Goal: Transaction & Acquisition: Purchase product/service

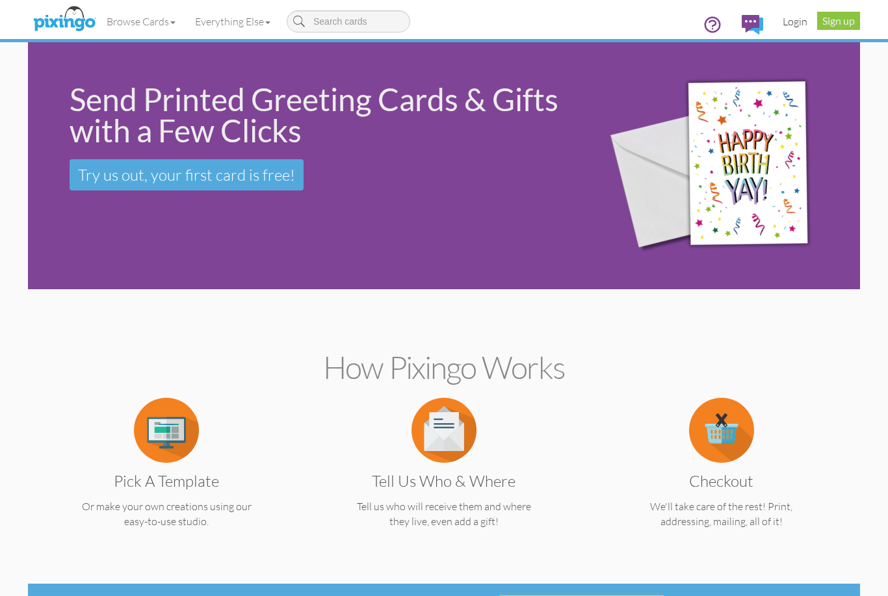
click at [792, 21] on link "Login" at bounding box center [795, 21] width 44 height 33
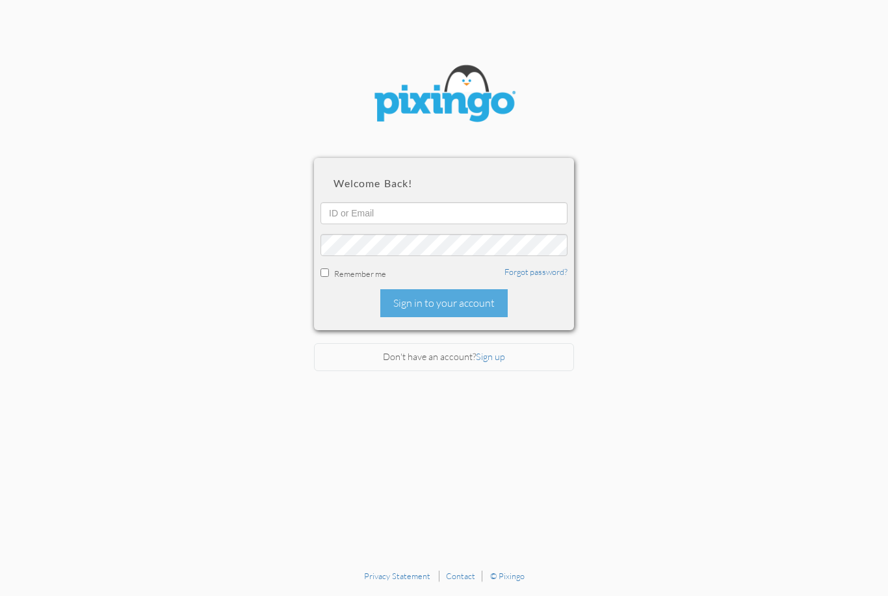
click at [351, 199] on div "Welcome back! Remember me Forgot password? Sign in to your account" at bounding box center [444, 244] width 260 height 172
click at [345, 211] on input "text" at bounding box center [443, 213] width 247 height 22
type input "2265"
click at [428, 305] on div "Sign in to your account" at bounding box center [443, 303] width 127 height 28
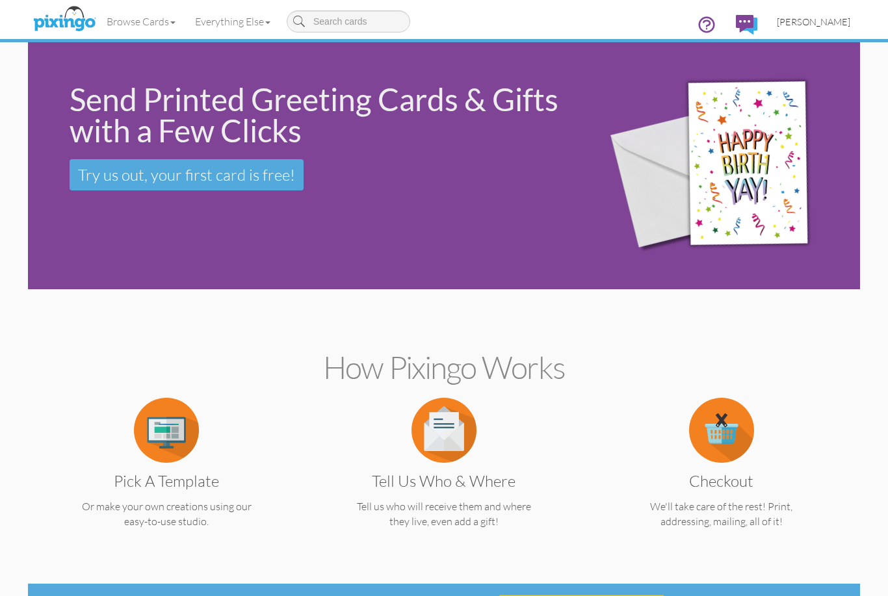
click at [820, 28] on link "[PERSON_NAME]" at bounding box center [813, 21] width 93 height 33
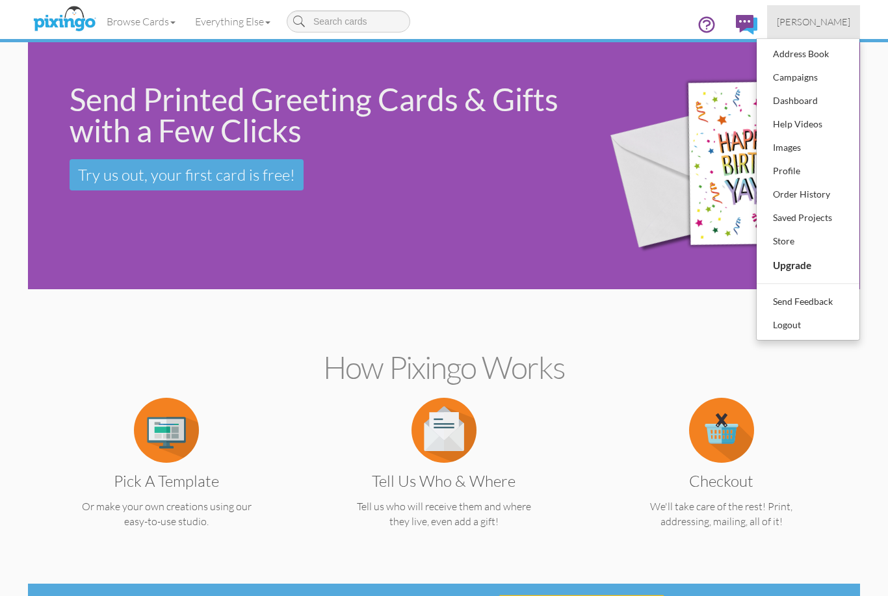
click at [534, 239] on div "Send Printed Greeting Cards & Gifts with a Few Clicks Try us out, your first ca…" at bounding box center [444, 165] width 832 height 247
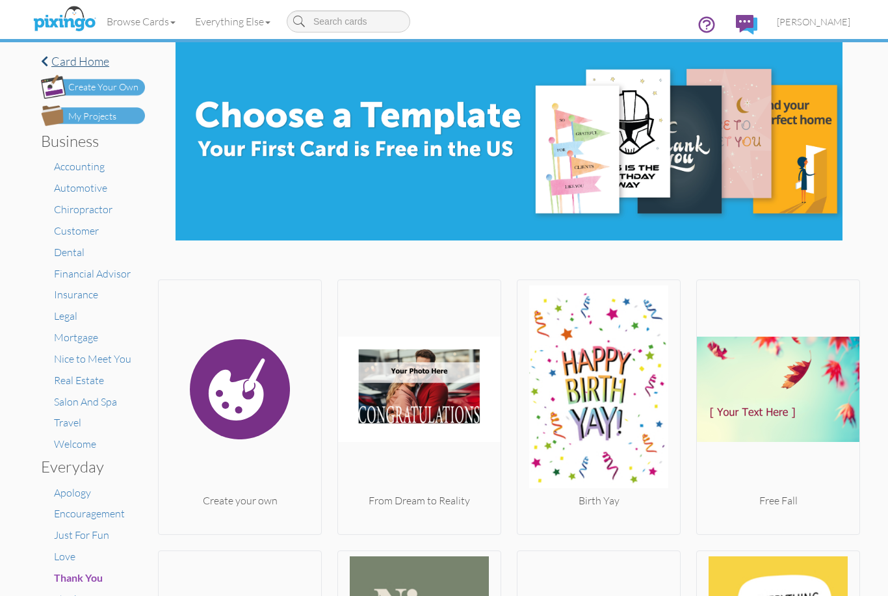
click at [45, 62] on span at bounding box center [44, 61] width 7 height 12
click at [143, 32] on link "Browse Cards" at bounding box center [141, 21] width 88 height 33
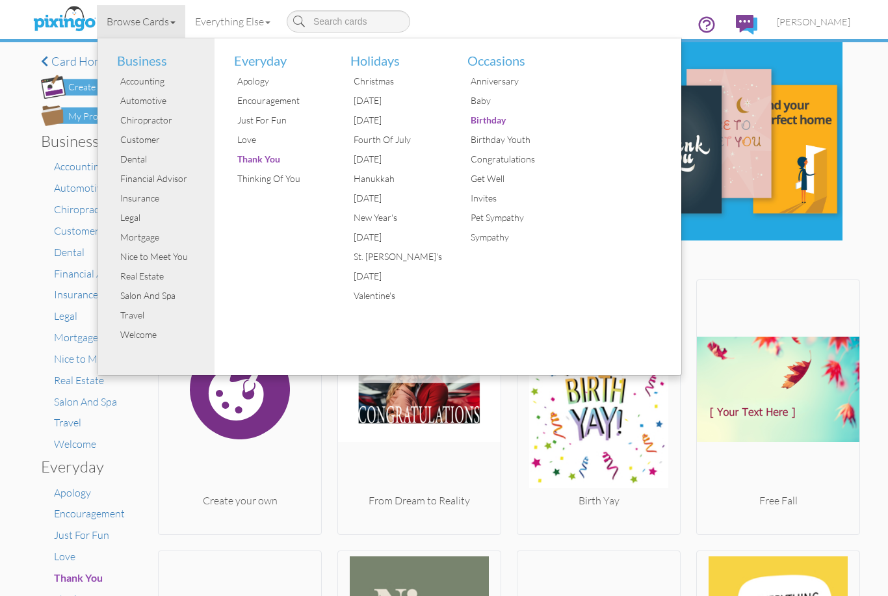
click at [270, 62] on li "Everyday" at bounding box center [277, 55] width 107 height 34
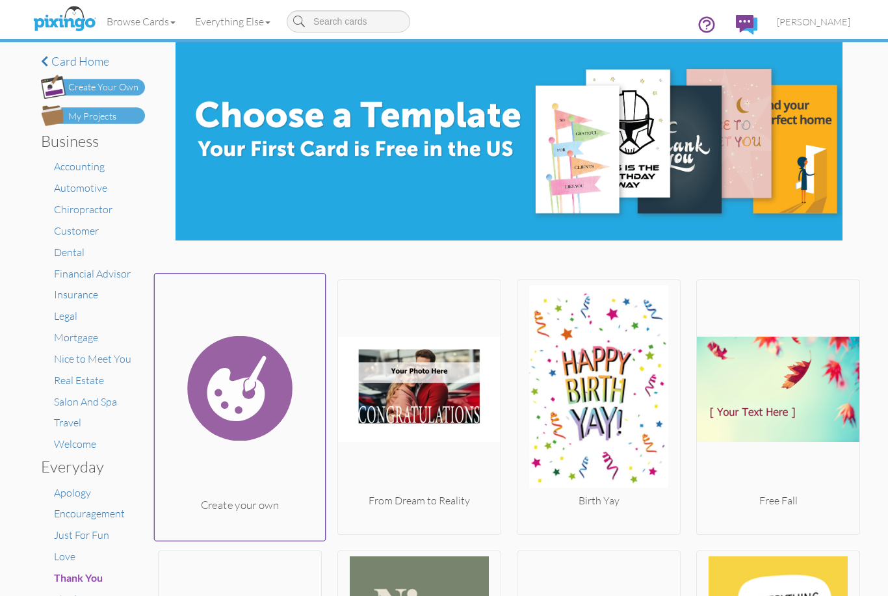
click at [257, 378] on img at bounding box center [240, 388] width 171 height 218
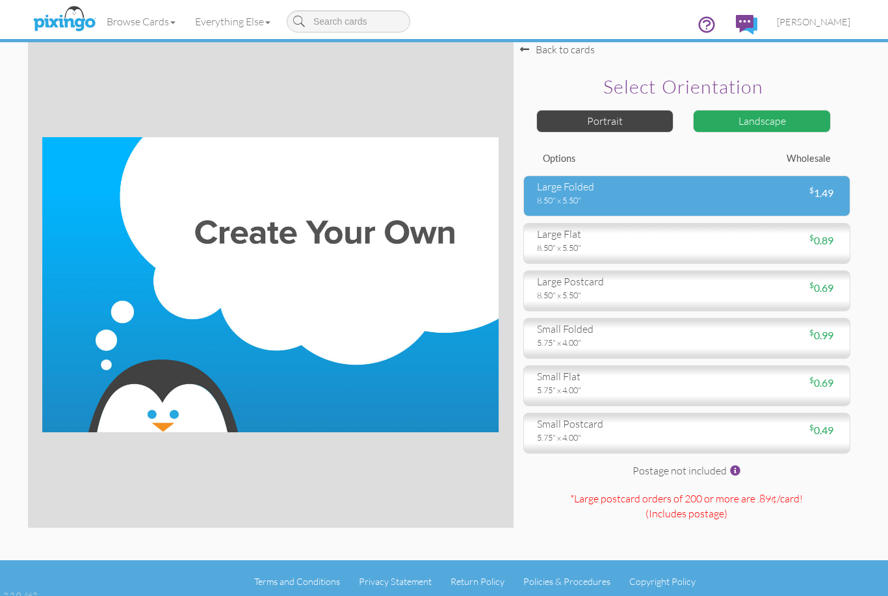
click at [824, 199] on span "$ 1.49" at bounding box center [821, 193] width 24 height 12
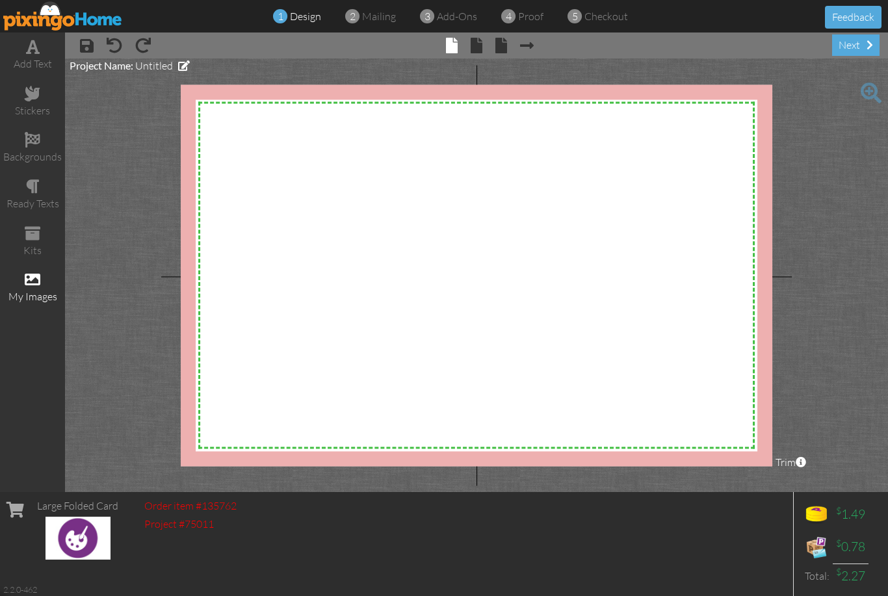
click at [40, 272] on span at bounding box center [33, 280] width 16 height 16
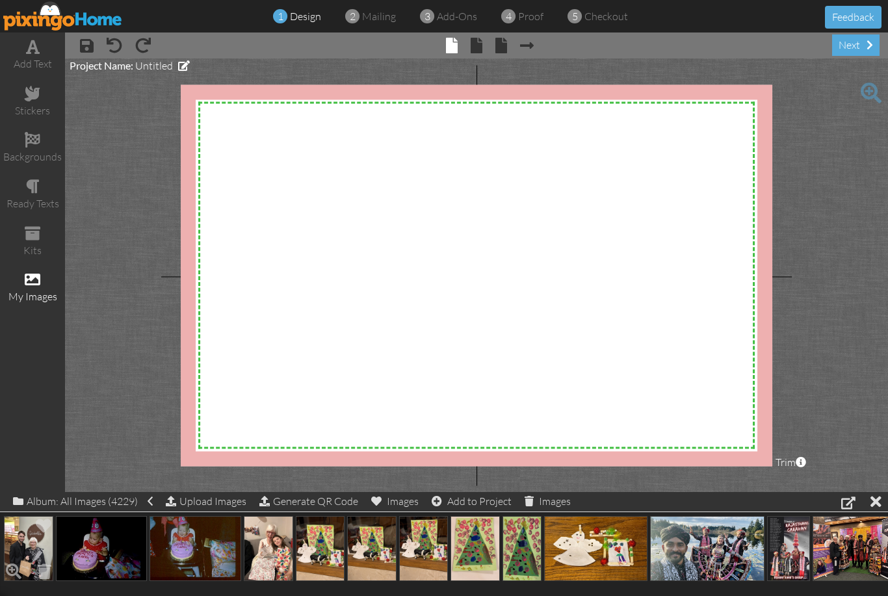
click at [21, 551] on img at bounding box center [28, 548] width 49 height 65
click at [16, 527] on span at bounding box center [14, 526] width 22 height 22
click at [873, 98] on span at bounding box center [871, 93] width 21 height 21
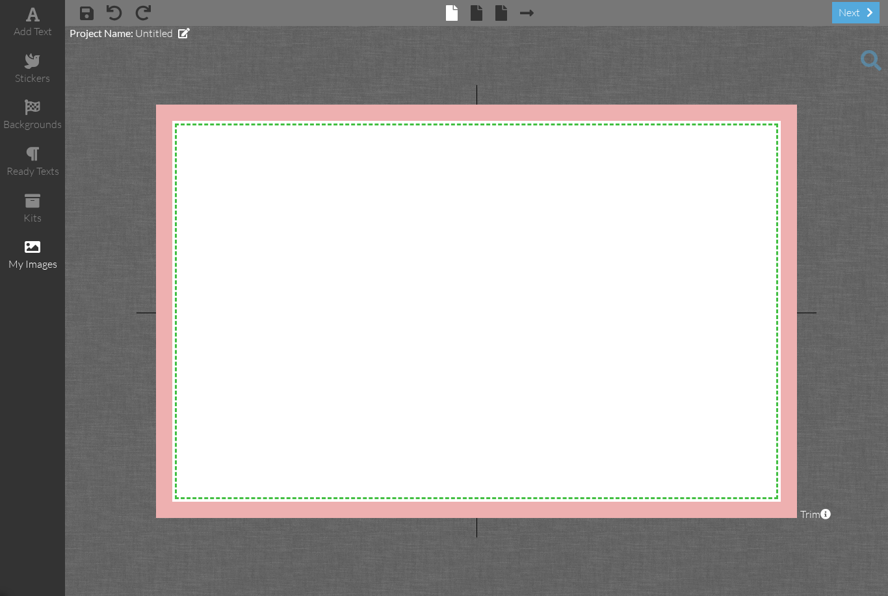
click at [876, 70] on span at bounding box center [871, 60] width 21 height 21
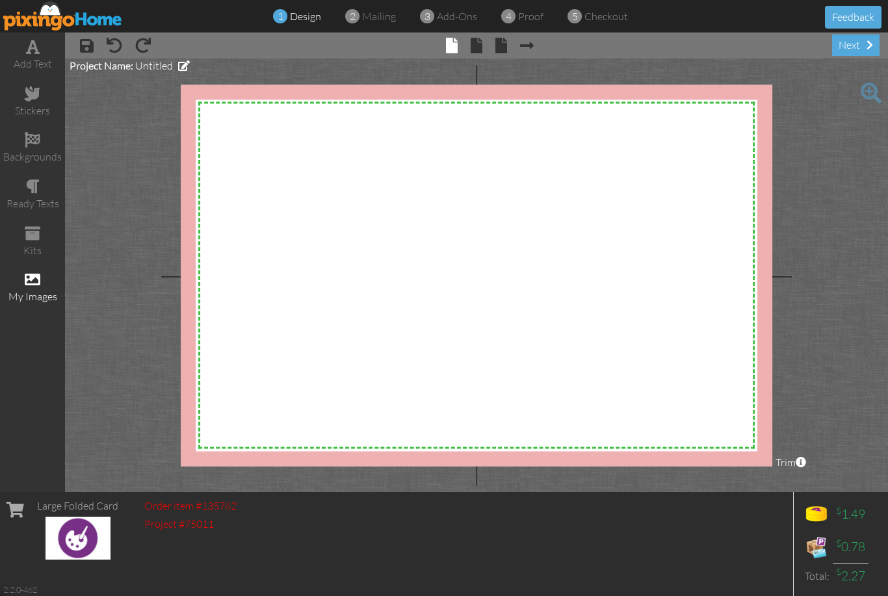
click at [96, 526] on img at bounding box center [78, 538] width 65 height 43
click at [42, 289] on div "my images" at bounding box center [32, 296] width 65 height 15
click at [36, 274] on span at bounding box center [33, 280] width 16 height 16
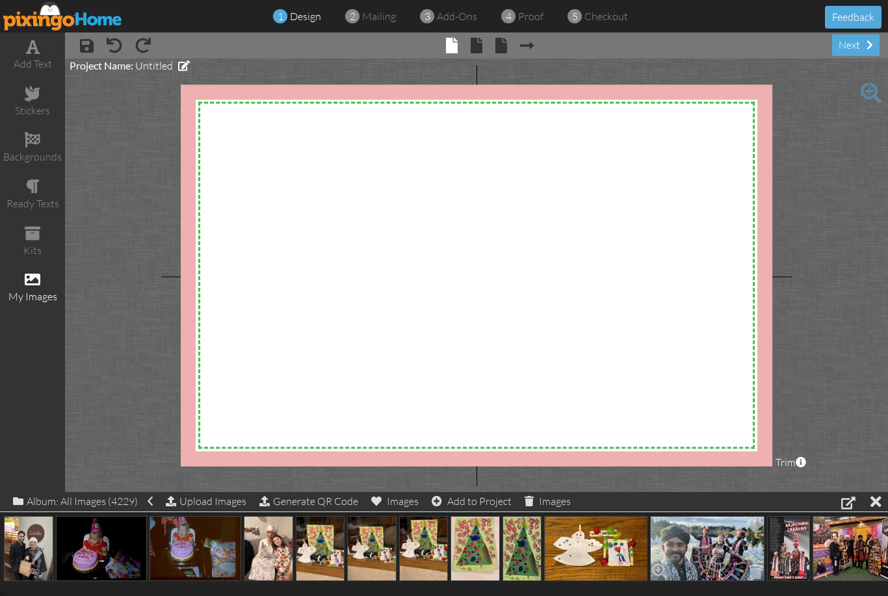
click at [712, 540] on img at bounding box center [707, 548] width 114 height 65
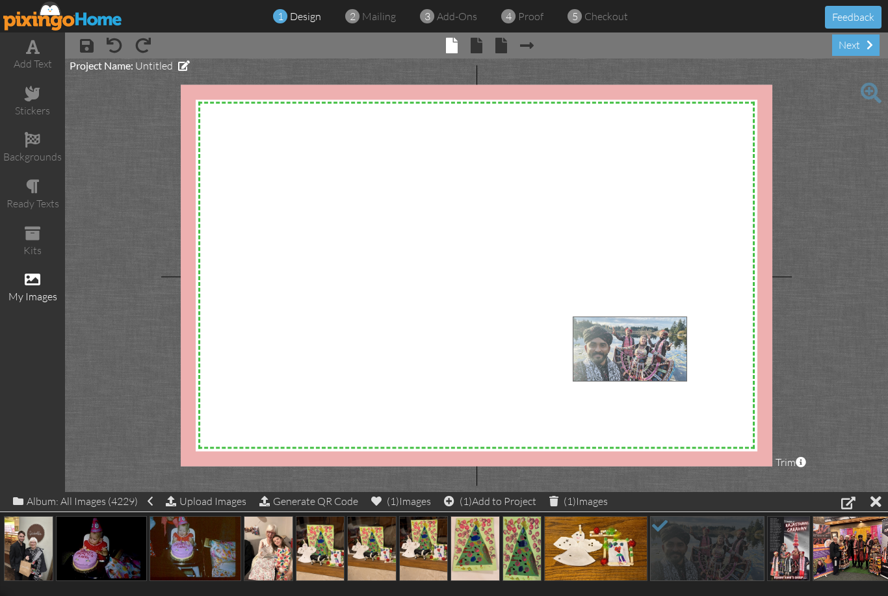
drag, startPoint x: 692, startPoint y: 533, endPoint x: 607, endPoint y: 333, distance: 217.2
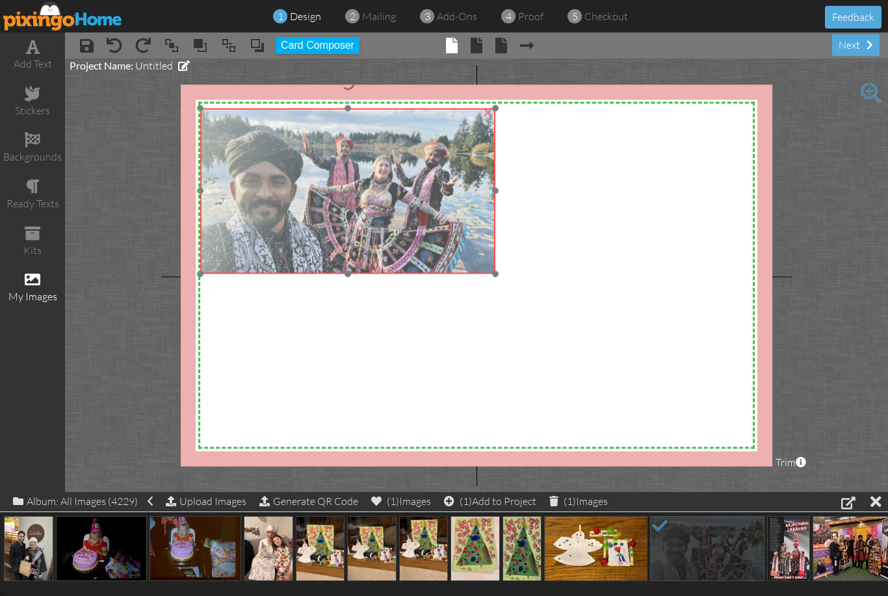
drag, startPoint x: 632, startPoint y: 339, endPoint x: 268, endPoint y: 131, distance: 419.3
click at [268, 131] on img at bounding box center [348, 191] width 296 height 166
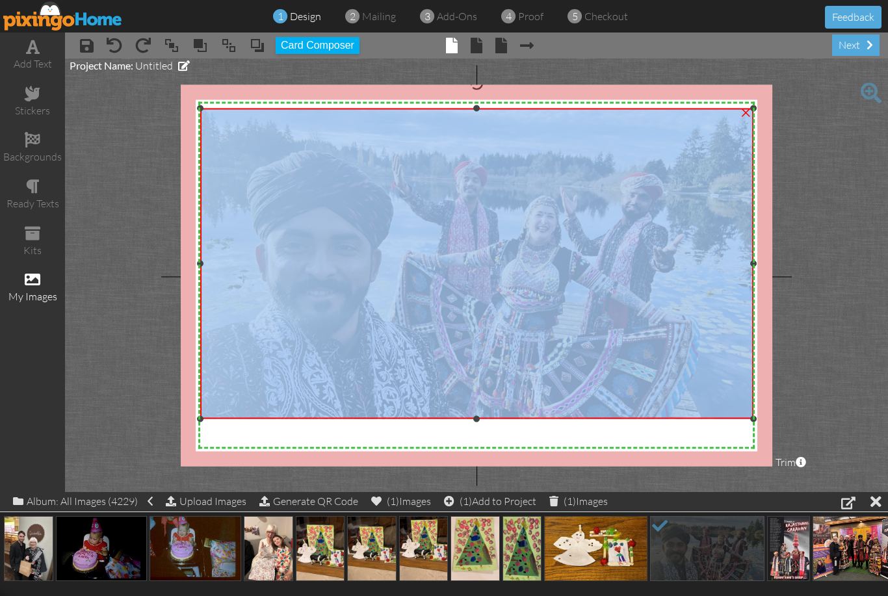
drag, startPoint x: 497, startPoint y: 273, endPoint x: 763, endPoint y: 413, distance: 300.4
click at [763, 413] on div "X X X X X X X X X X X X X X X X X X X X X X X X X X X X X X X X X X X X X X X X…" at bounding box center [477, 276] width 592 height 382
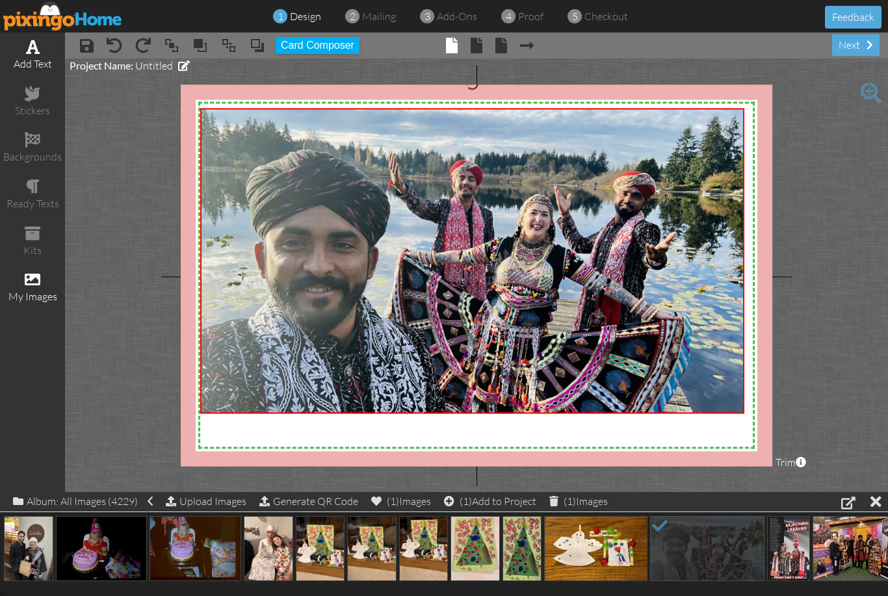
click at [36, 58] on div "add text" at bounding box center [32, 64] width 65 height 15
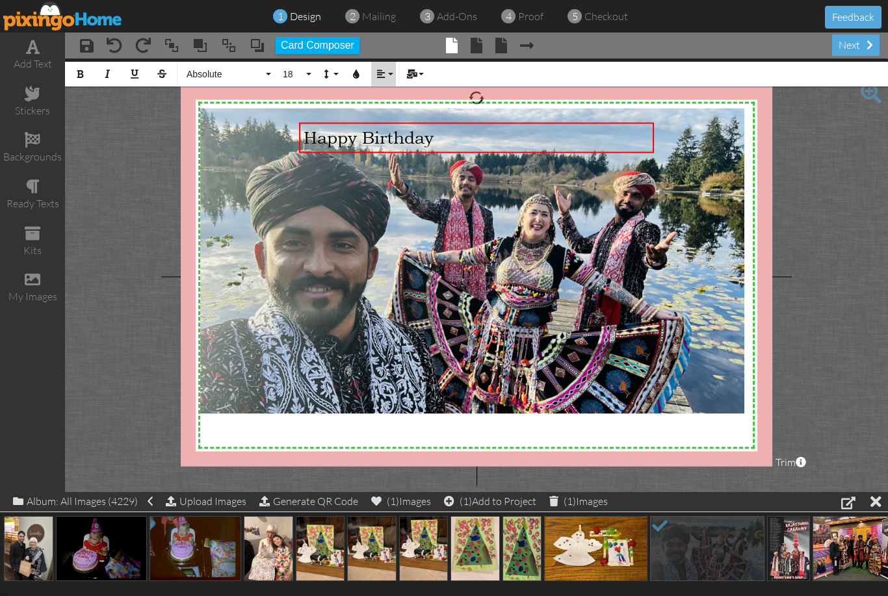
click at [391, 80] on button "Align" at bounding box center [383, 74] width 25 height 25
click at [393, 125] on icon at bounding box center [391, 122] width 8 height 10
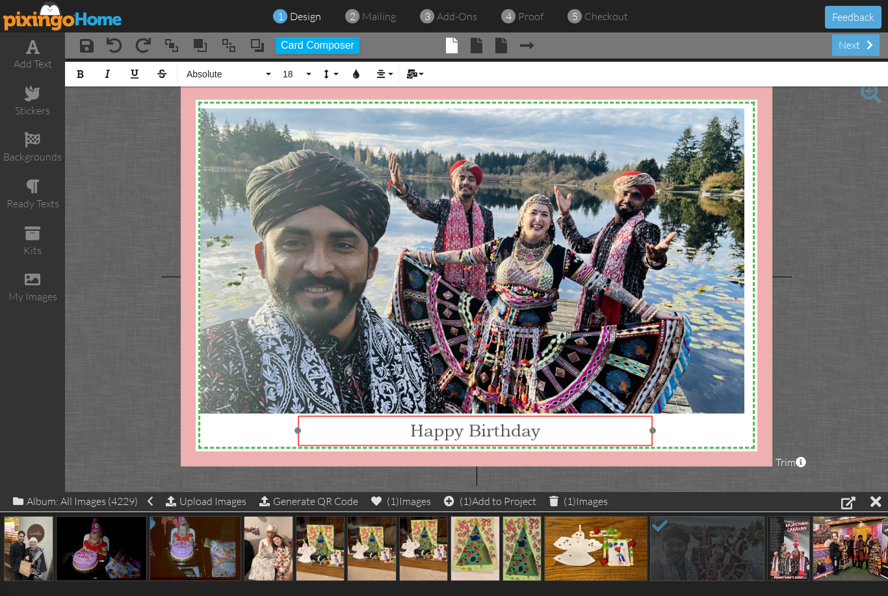
drag, startPoint x: 384, startPoint y: 123, endPoint x: 383, endPoint y: 416, distance: 293.2
click at [383, 416] on div "Happy Birthday" at bounding box center [475, 430] width 355 height 29
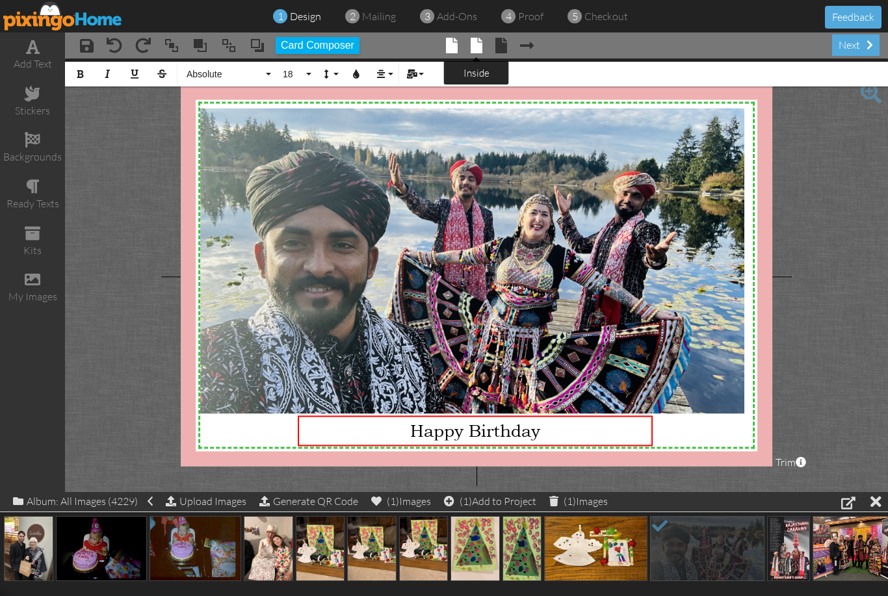
click at [475, 50] on span at bounding box center [477, 46] width 12 height 16
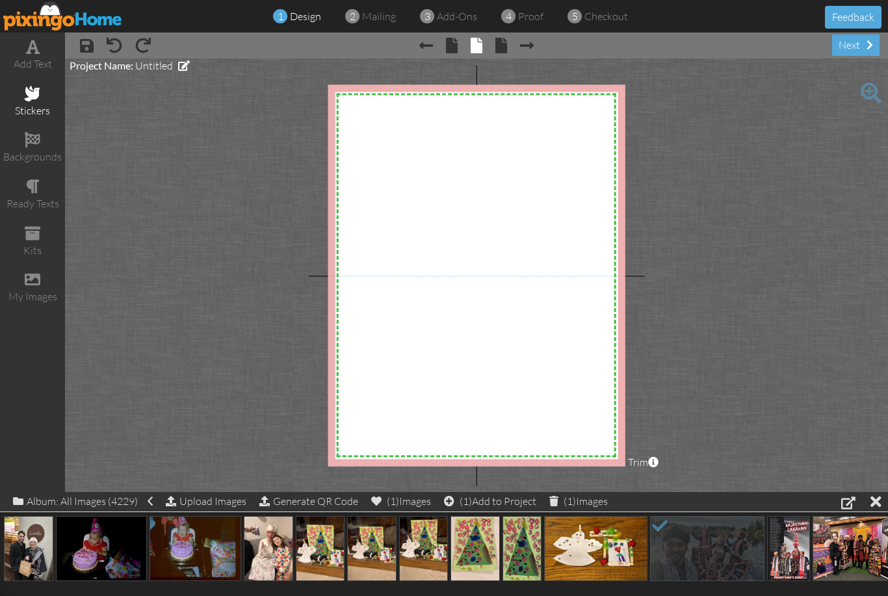
click at [8, 91] on div "stickers" at bounding box center [32, 102] width 65 height 46
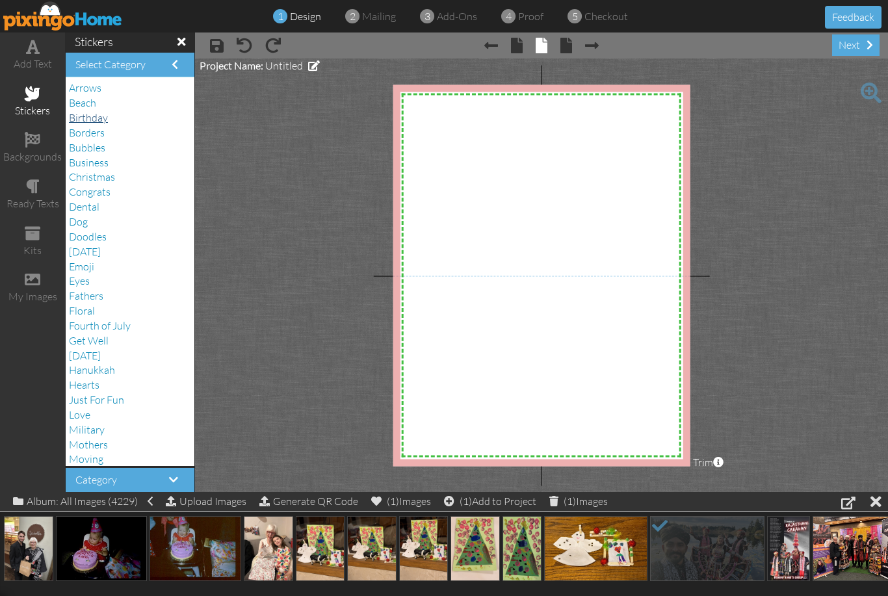
click at [90, 116] on span "Birthday" at bounding box center [88, 117] width 39 height 13
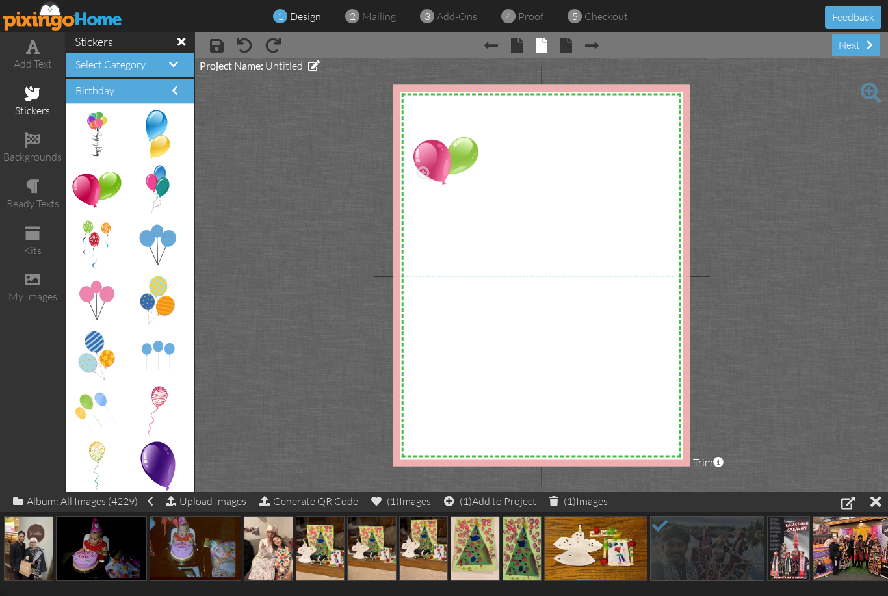
drag, startPoint x: 98, startPoint y: 188, endPoint x: 436, endPoint y: 159, distance: 338.6
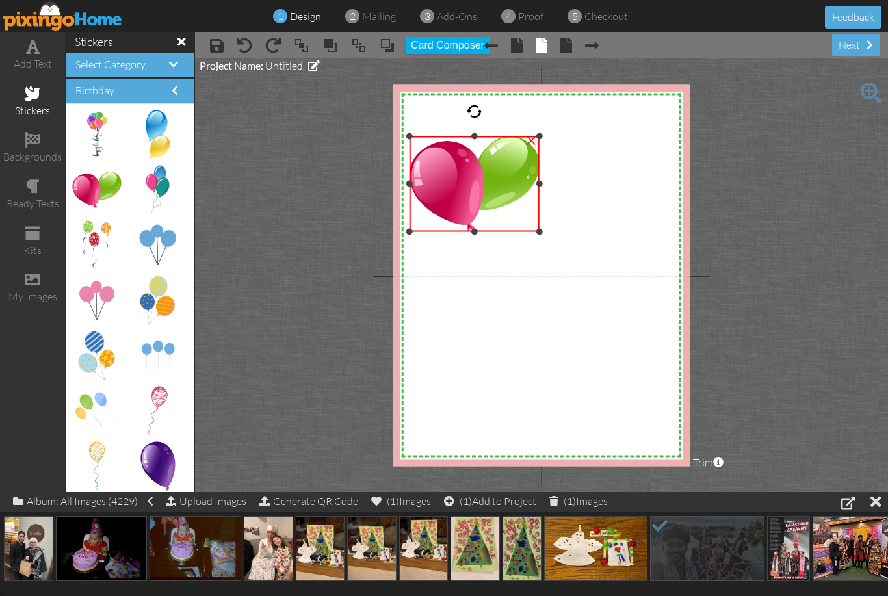
drag, startPoint x: 482, startPoint y: 189, endPoint x: 508, endPoint y: 230, distance: 48.5
click at [508, 230] on div "×" at bounding box center [474, 184] width 129 height 96
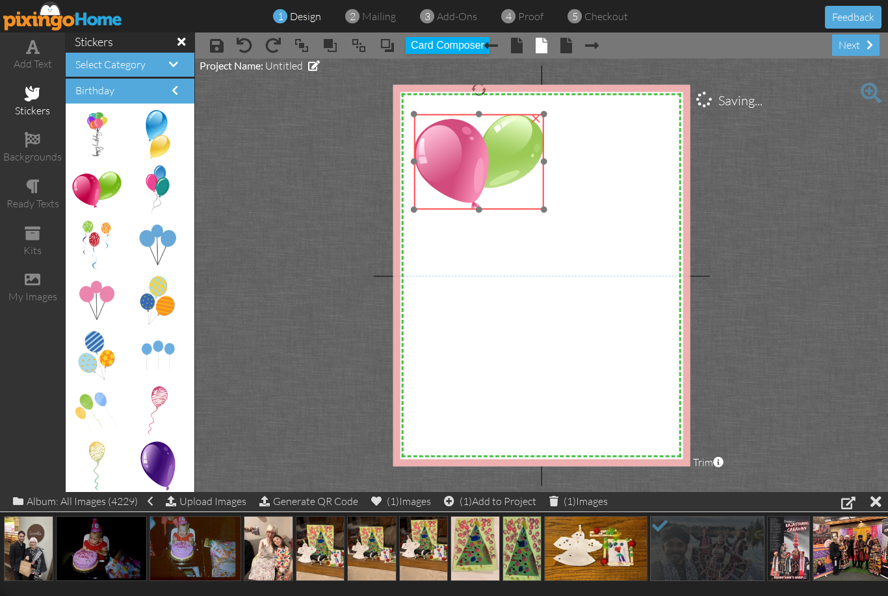
drag, startPoint x: 480, startPoint y: 139, endPoint x: 483, endPoint y: 120, distance: 19.8
click at [484, 117] on img at bounding box center [478, 162] width 129 height 96
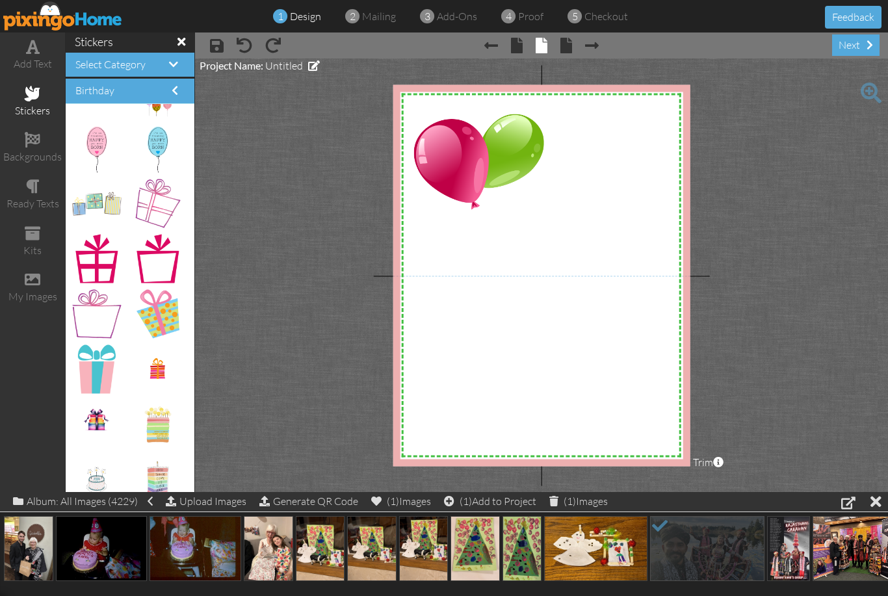
scroll to position [484, 0]
drag, startPoint x: 165, startPoint y: 321, endPoint x: 12, endPoint y: 12, distance: 344.5
drag, startPoint x: 12, startPoint y: 12, endPoint x: 518, endPoint y: 319, distance: 591.2
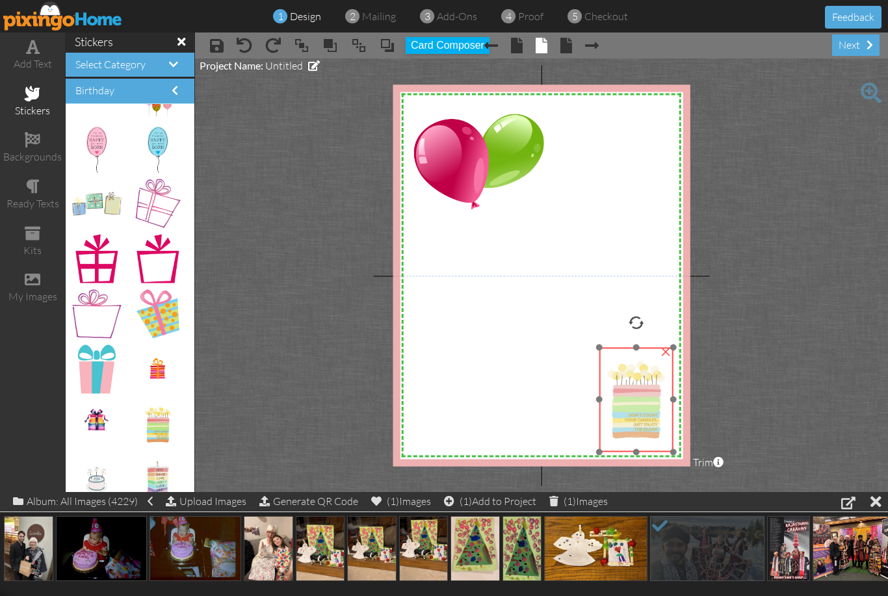
drag, startPoint x: 535, startPoint y: 389, endPoint x: 644, endPoint y: 418, distance: 112.4
click at [644, 418] on img at bounding box center [636, 399] width 74 height 105
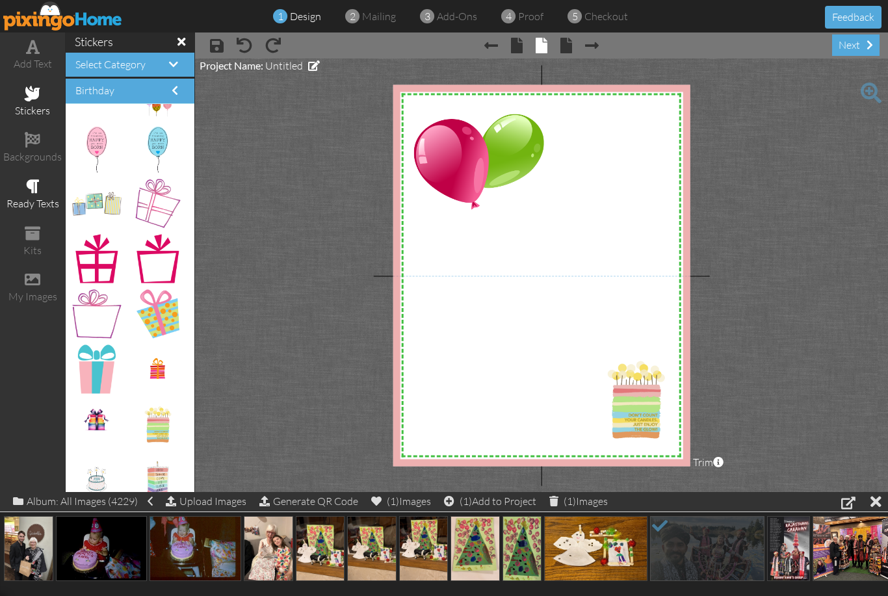
click at [47, 198] on div "ready texts" at bounding box center [32, 203] width 65 height 15
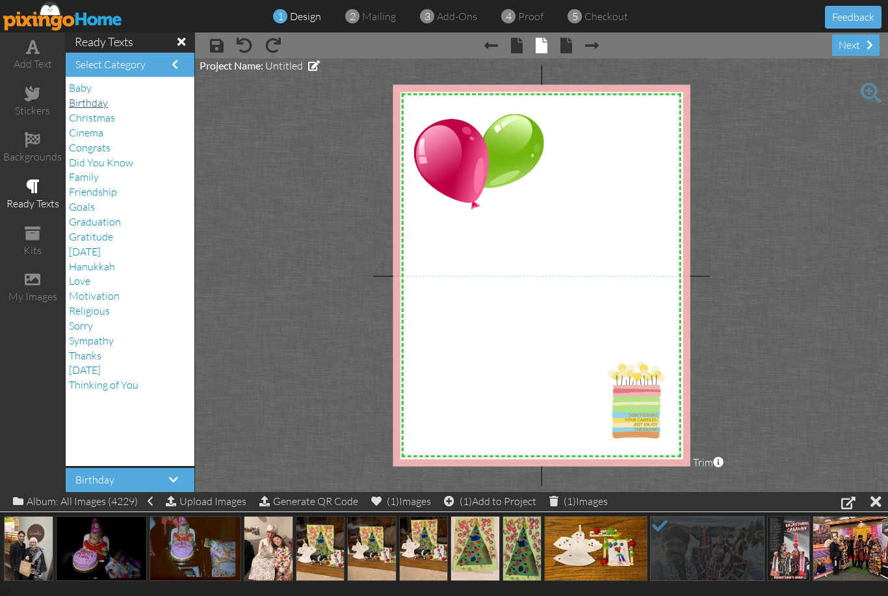
click at [85, 105] on span "Birthday" at bounding box center [88, 102] width 39 height 13
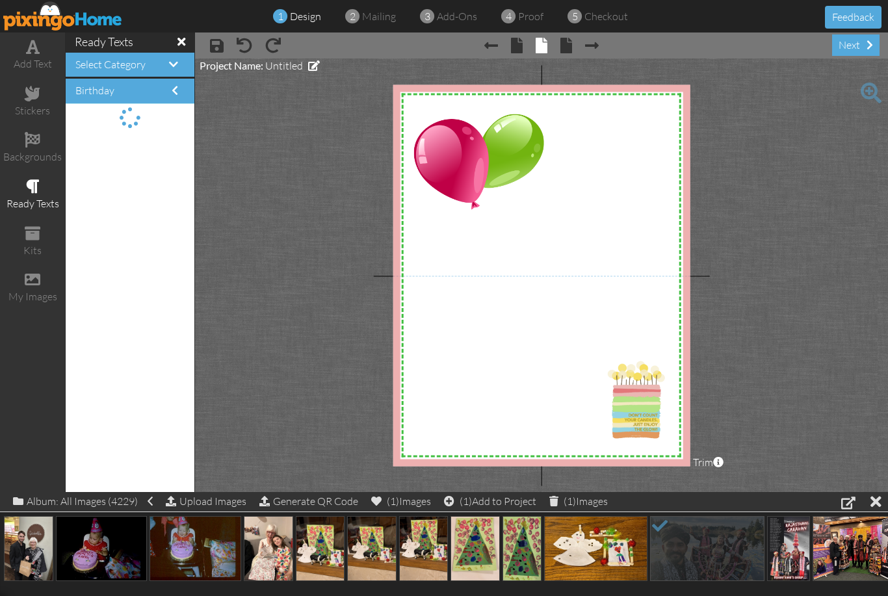
scroll to position [0, 0]
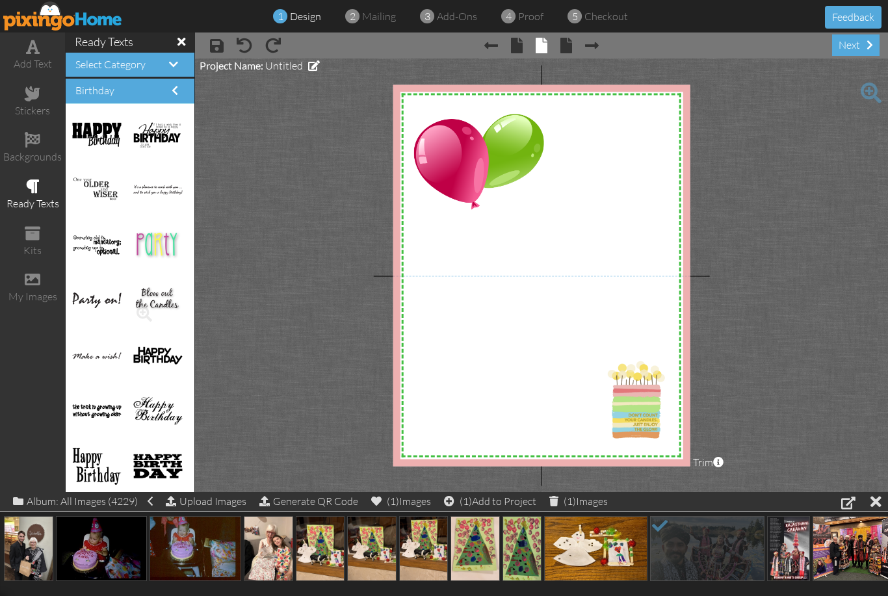
click at [157, 299] on img at bounding box center [157, 300] width 49 height 31
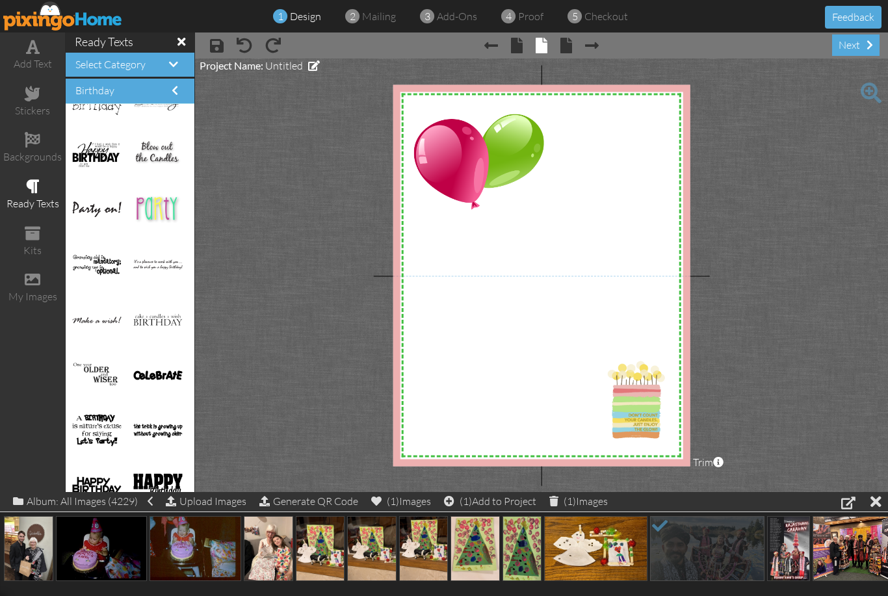
scroll to position [542, 0]
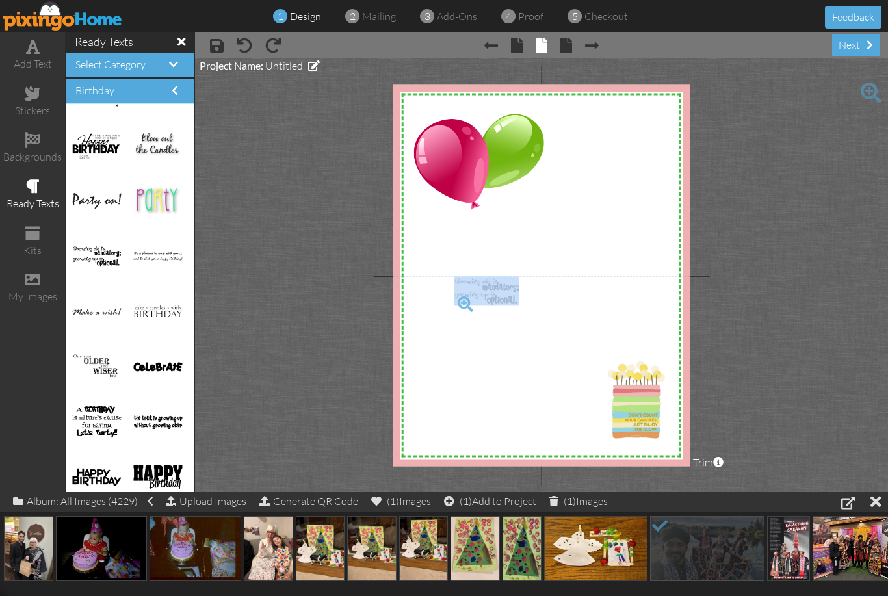
drag, startPoint x: 90, startPoint y: 257, endPoint x: 472, endPoint y: 293, distance: 383.9
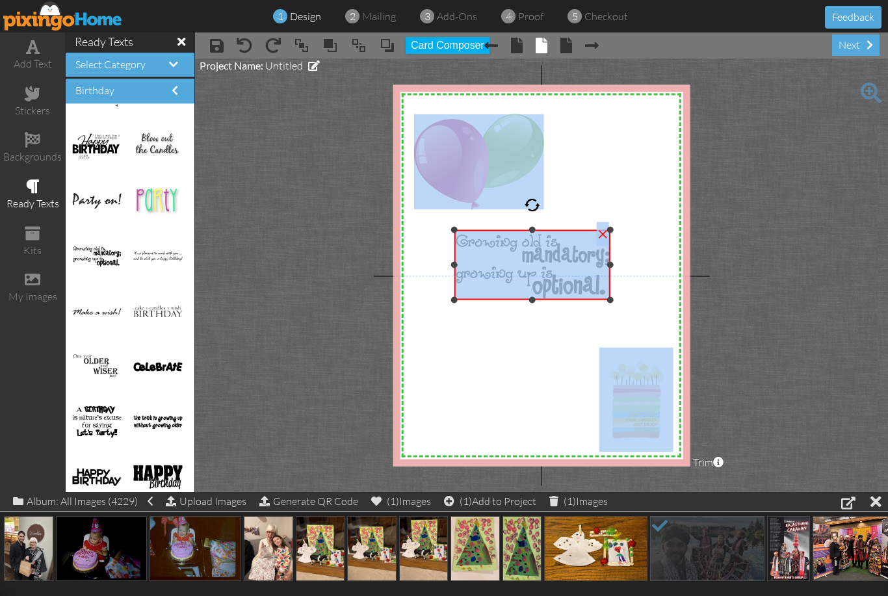
drag, startPoint x: 529, startPoint y: 268, endPoint x: 619, endPoint y: 231, distance: 97.7
click at [619, 231] on div "X X X X X X X X X X X X X X X X X X X X X X X X X X X X X X X X X X X X X X X X…" at bounding box center [541, 276] width 297 height 382
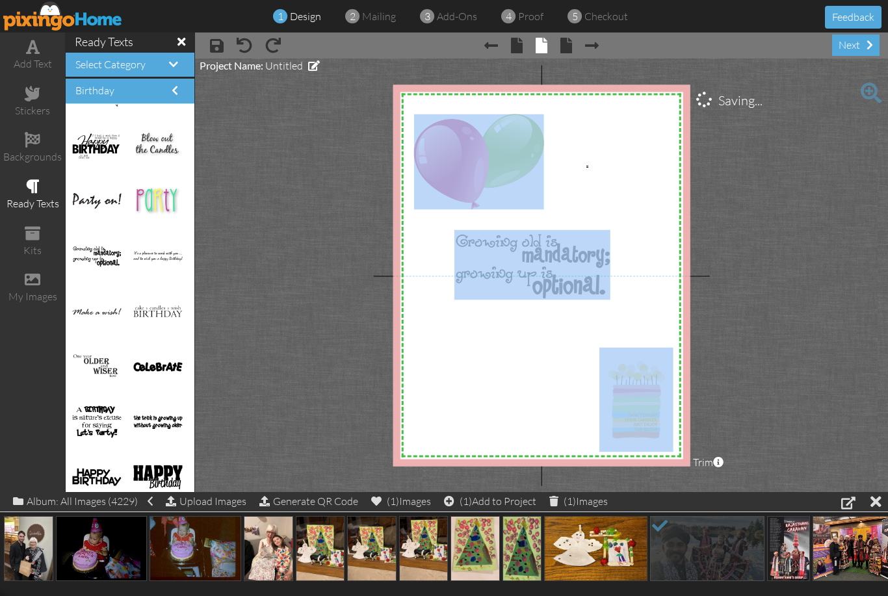
click at [586, 168] on div "X X X X X X X X X X X X X X X X X X X X X X X X X X X X X X X X X X X X X X X X…" at bounding box center [541, 276] width 297 height 382
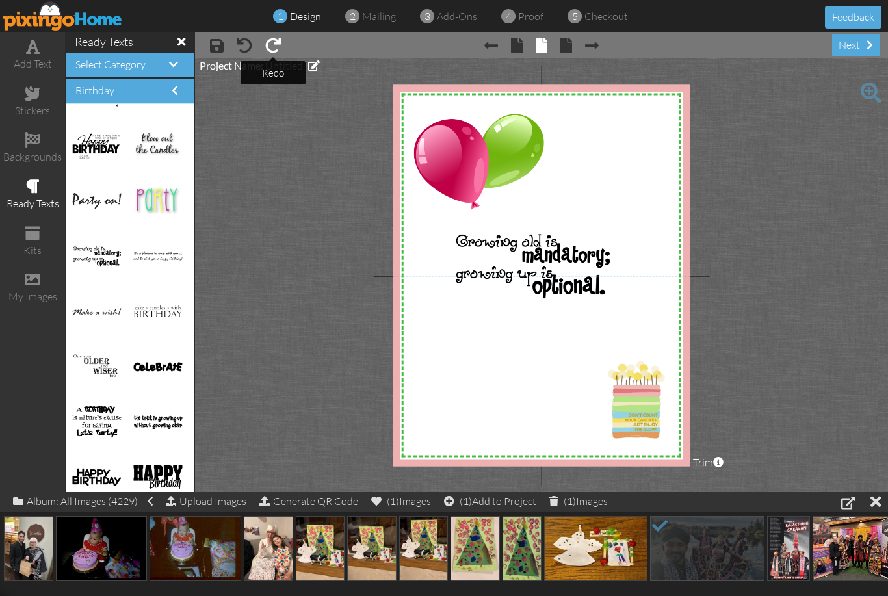
click at [276, 48] on span at bounding box center [273, 46] width 16 height 16
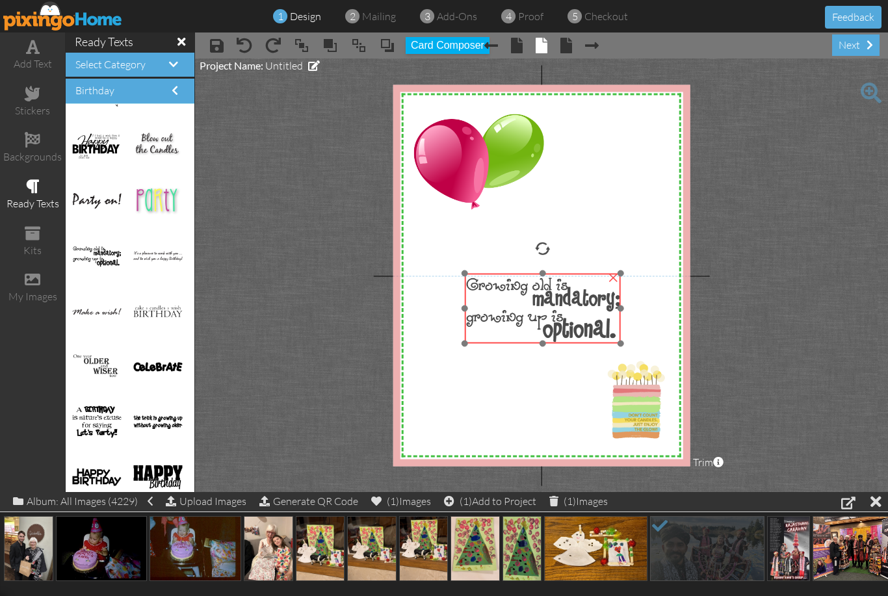
drag, startPoint x: 518, startPoint y: 253, endPoint x: 526, endPoint y: 294, distance: 42.3
click at [526, 294] on img at bounding box center [543, 308] width 156 height 71
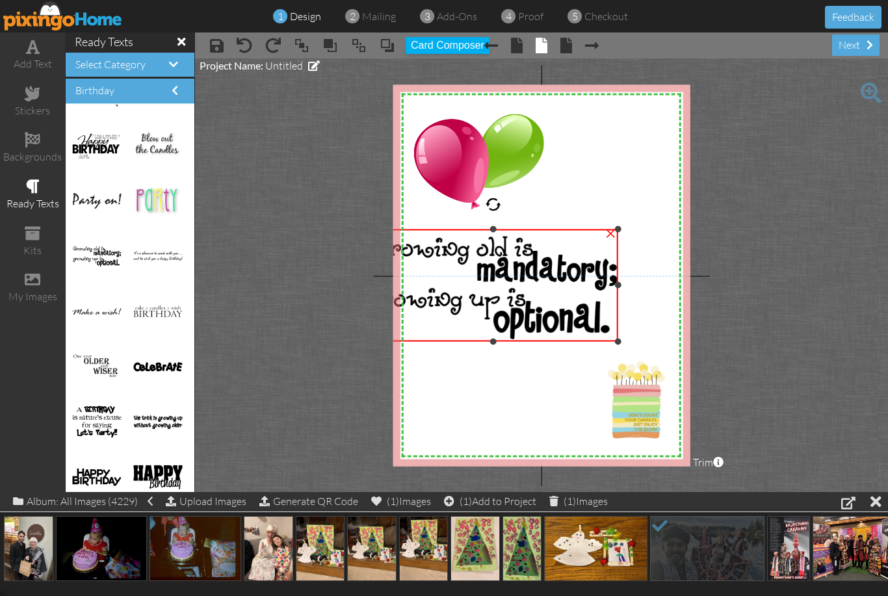
drag, startPoint x: 462, startPoint y: 271, endPoint x: 448, endPoint y: 229, distance: 44.0
click at [448, 229] on div "×" at bounding box center [494, 285] width 250 height 113
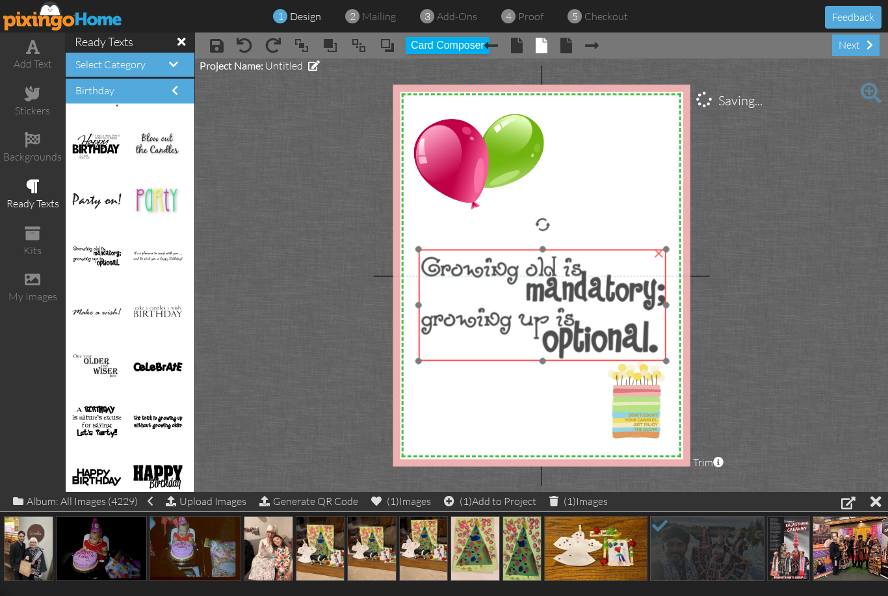
drag, startPoint x: 478, startPoint y: 272, endPoint x: 523, endPoint y: 289, distance: 48.5
click at [523, 289] on img at bounding box center [542, 305] width 248 height 112
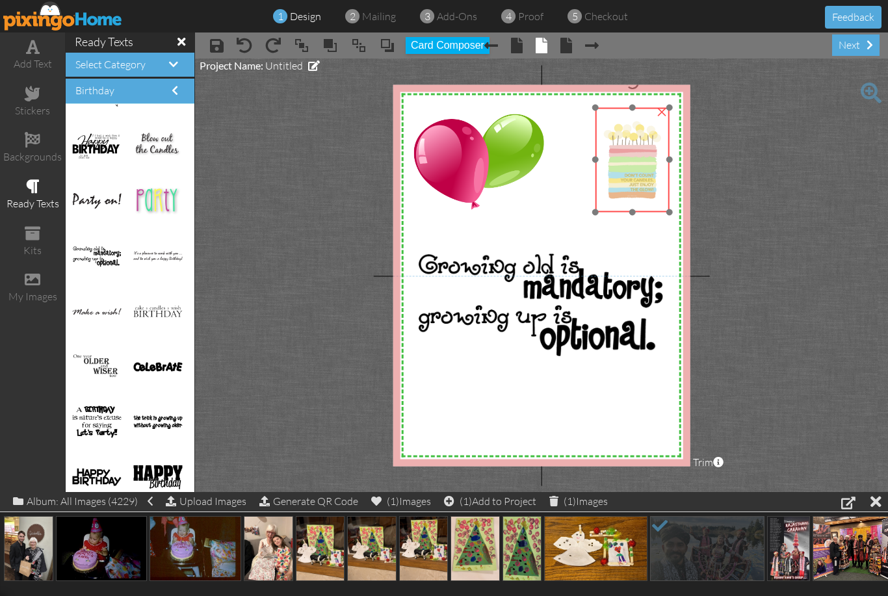
drag, startPoint x: 623, startPoint y: 393, endPoint x: 620, endPoint y: 153, distance: 239.9
click at [620, 153] on img at bounding box center [632, 159] width 74 height 105
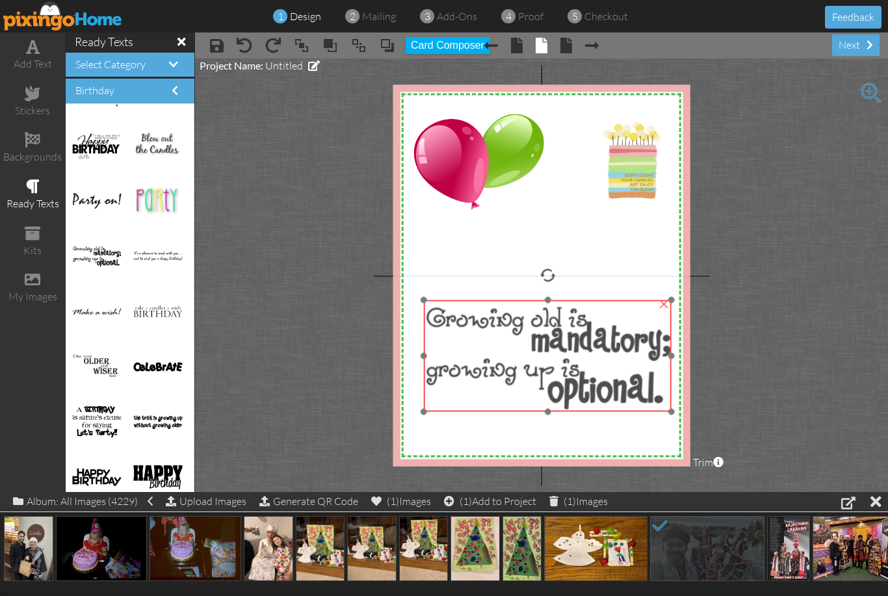
drag, startPoint x: 566, startPoint y: 296, endPoint x: 573, endPoint y: 349, distance: 53.9
click at [573, 349] on img at bounding box center [547, 356] width 248 height 112
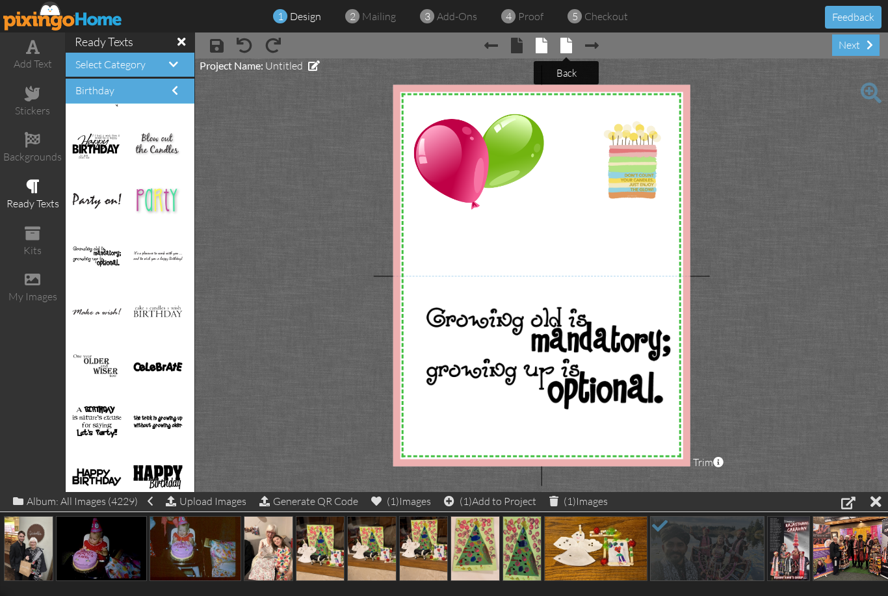
click at [568, 44] on span at bounding box center [566, 46] width 12 height 16
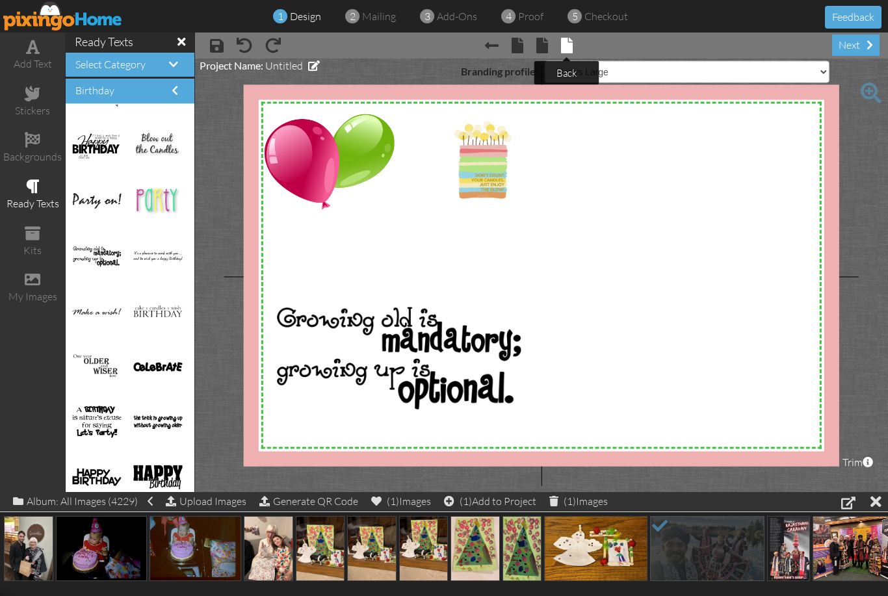
select select "object:2137"
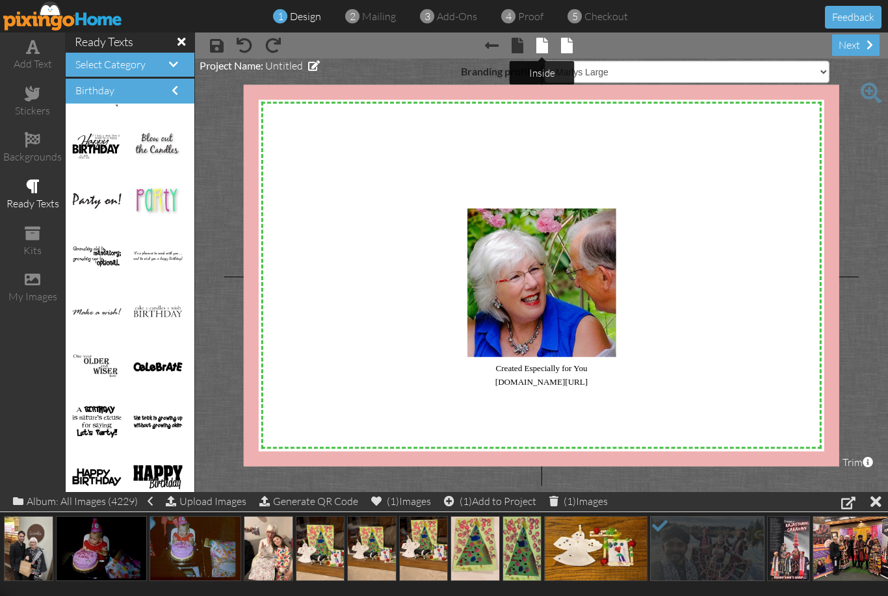
click at [543, 46] on span at bounding box center [542, 46] width 12 height 16
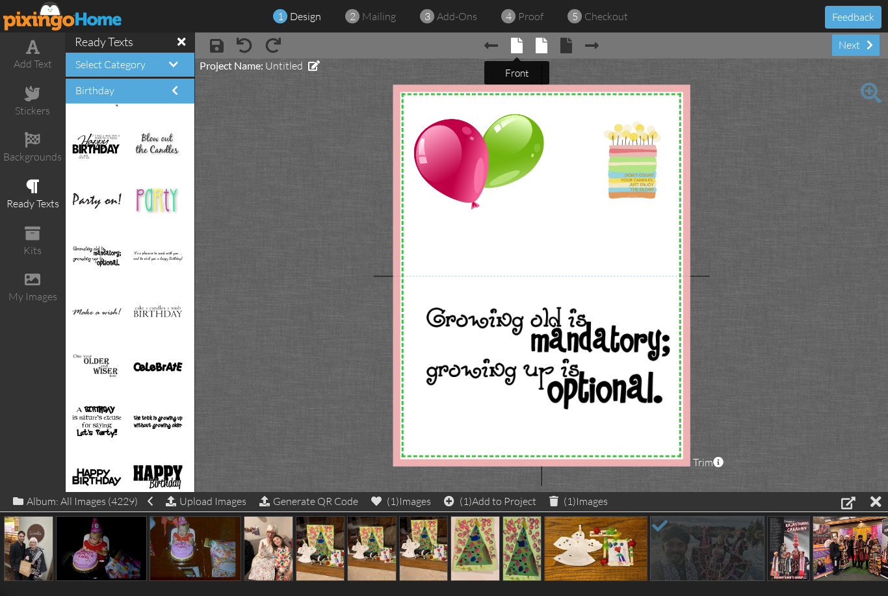
click at [519, 46] on span at bounding box center [517, 46] width 12 height 16
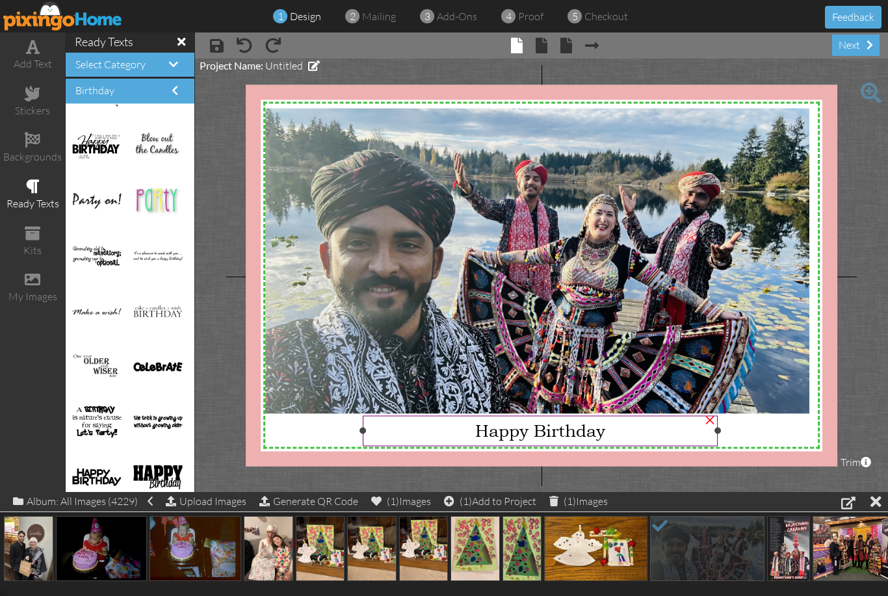
click at [614, 432] on div "Happy Birthday" at bounding box center [539, 431] width 345 height 20
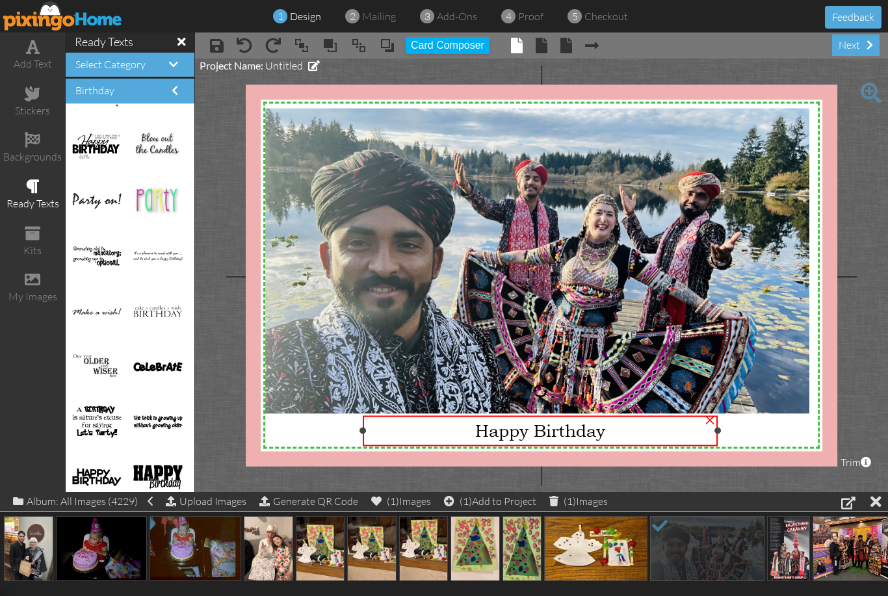
click at [619, 430] on div "Happy Birthday" at bounding box center [539, 431] width 345 height 20
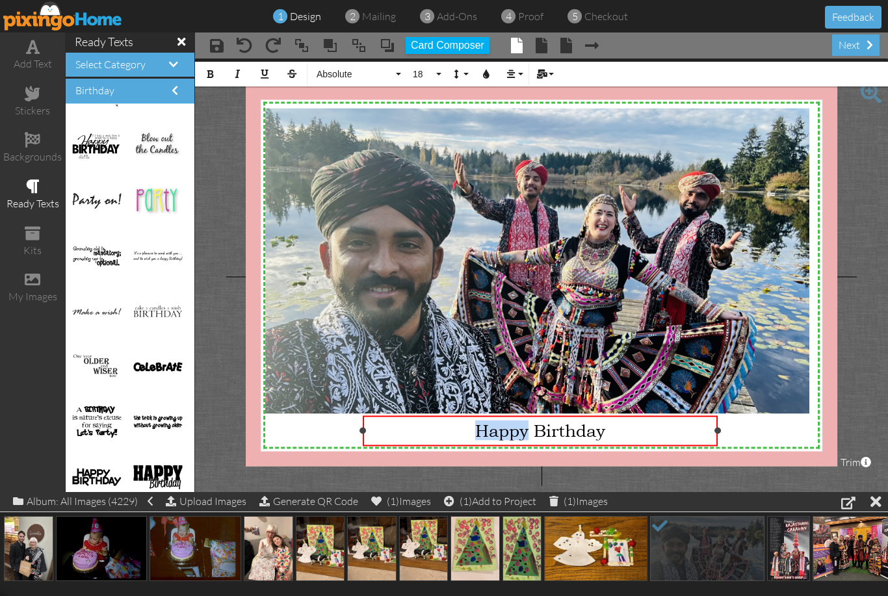
click at [620, 430] on div "Happy Birthday" at bounding box center [539, 431] width 345 height 20
click at [861, 48] on div "next" at bounding box center [855, 44] width 47 height 21
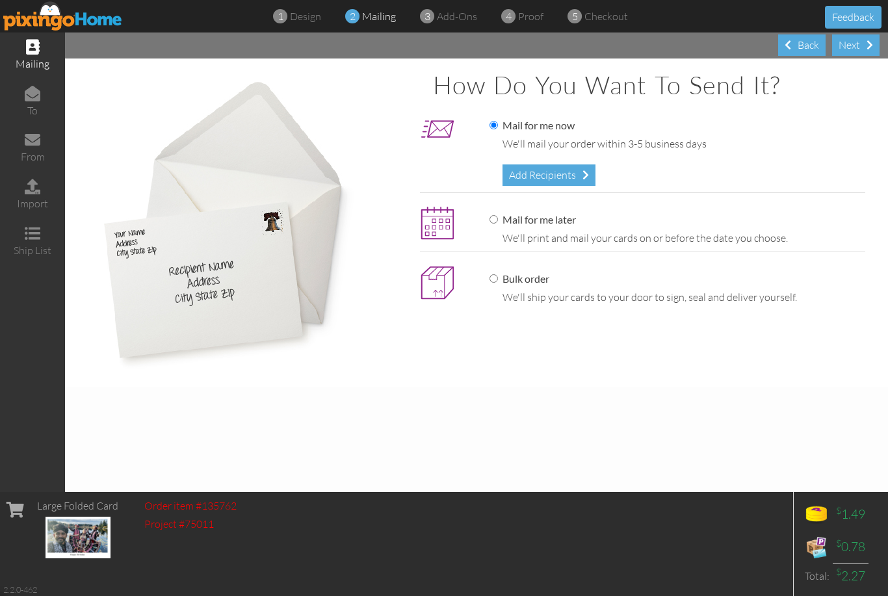
click at [553, 184] on div "Mail for me now We'll mail your order within 3-5 business days Add Recipients" at bounding box center [661, 152] width 408 height 81
click at [536, 208] on div "Mail for me later We'll print and mail your cards on or before the date you cho…" at bounding box center [661, 229] width 408 height 46
click at [548, 176] on div "Add Recipients" at bounding box center [548, 174] width 93 height 21
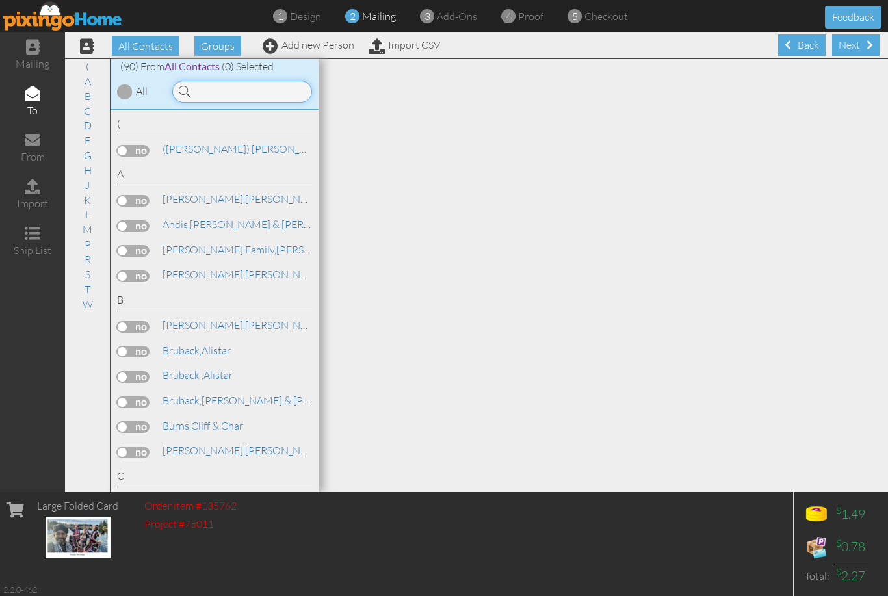
click at [202, 92] on input at bounding box center [242, 92] width 140 height 22
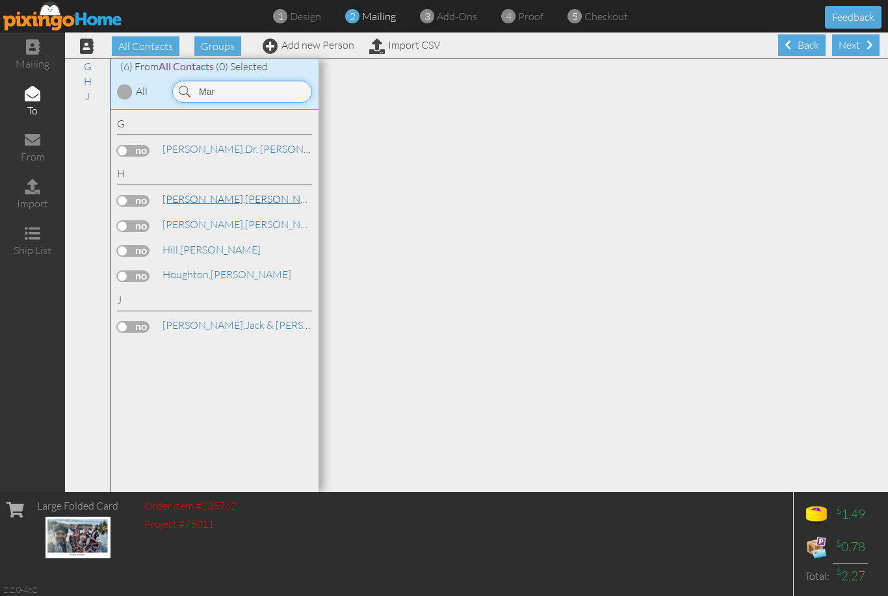
type input "Mar"
click at [196, 196] on span "[PERSON_NAME]," at bounding box center [204, 198] width 83 height 13
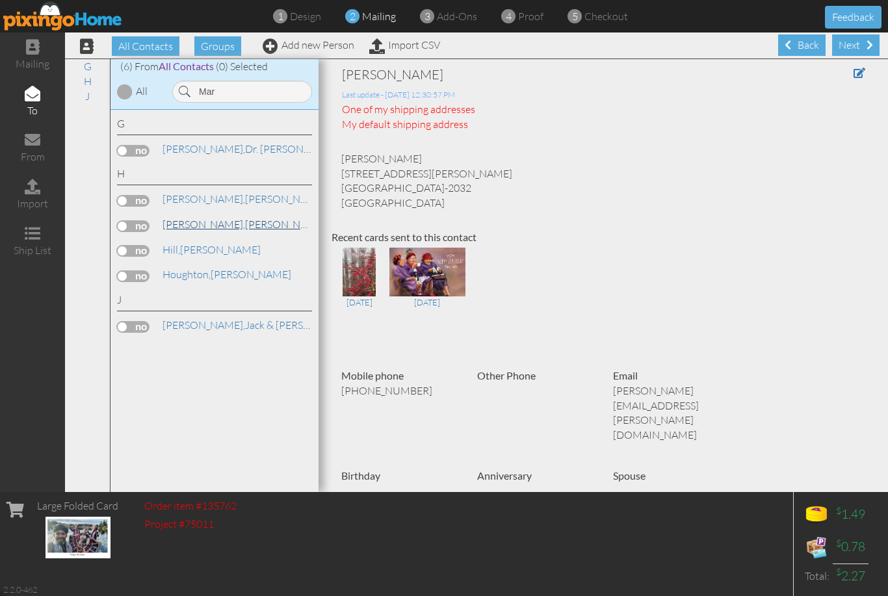
click at [205, 224] on span "[PERSON_NAME]," at bounding box center [204, 224] width 83 height 13
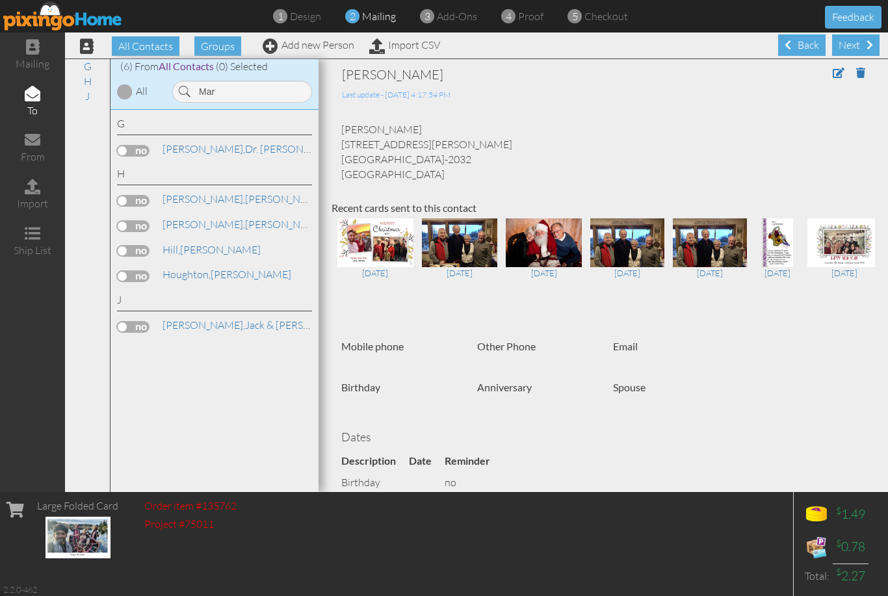
click at [123, 223] on label at bounding box center [133, 226] width 33 height 12
click at [0, 0] on input "checkbox" at bounding box center [0, 0] width 0 height 0
click at [858, 45] on div "Next" at bounding box center [855, 44] width 47 height 21
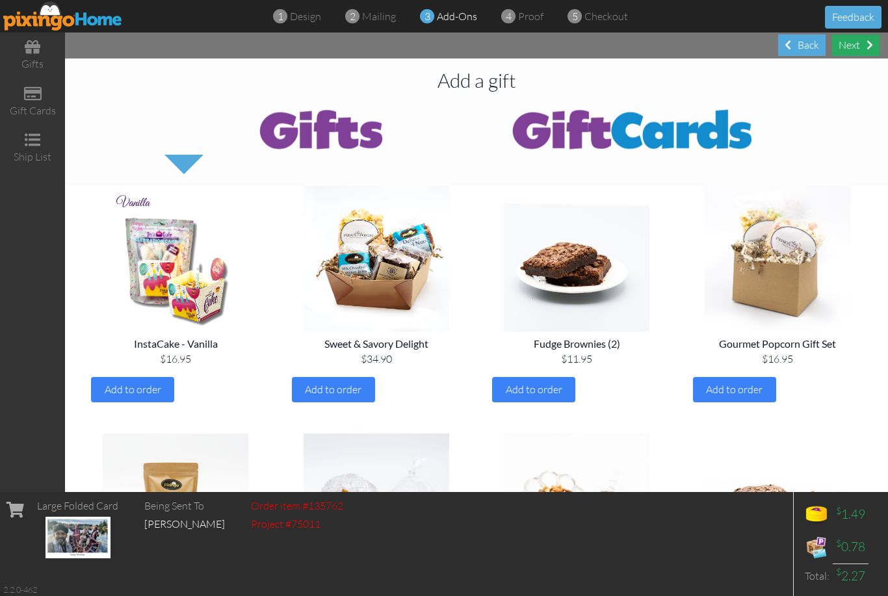
click at [860, 41] on div "Next" at bounding box center [855, 44] width 47 height 21
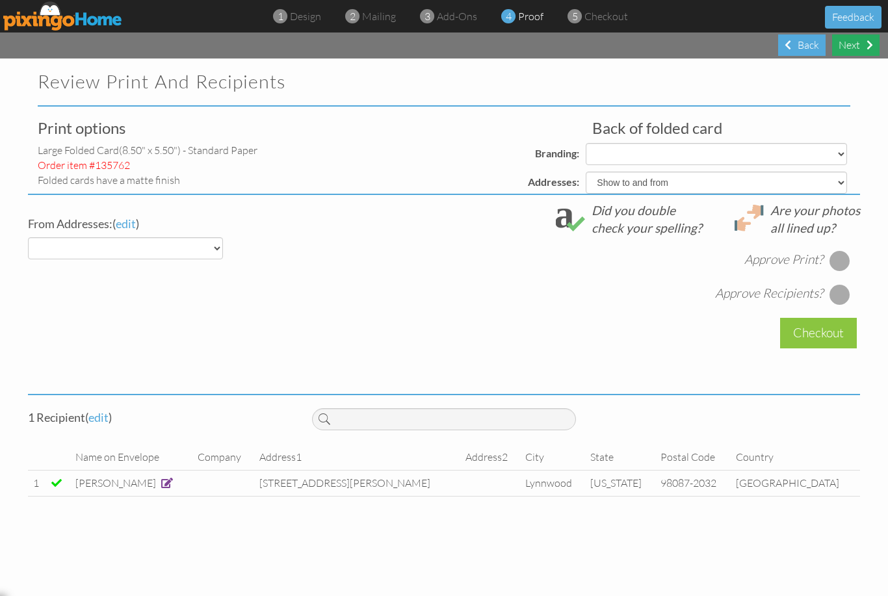
select select "object:2695"
select select "object:2692"
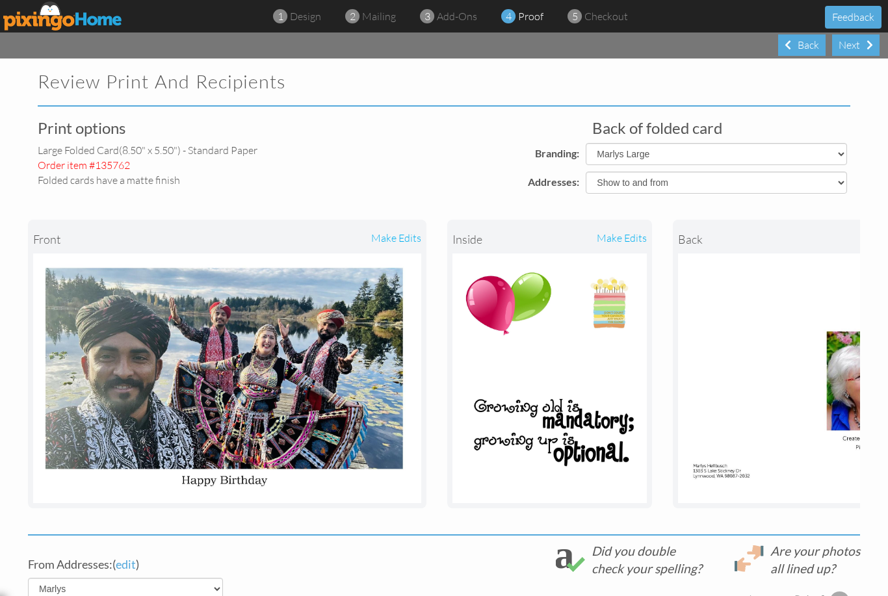
click at [755, 472] on img at bounding box center [876, 379] width 397 height 250
click at [791, 47] on div "Back" at bounding box center [801, 44] width 47 height 21
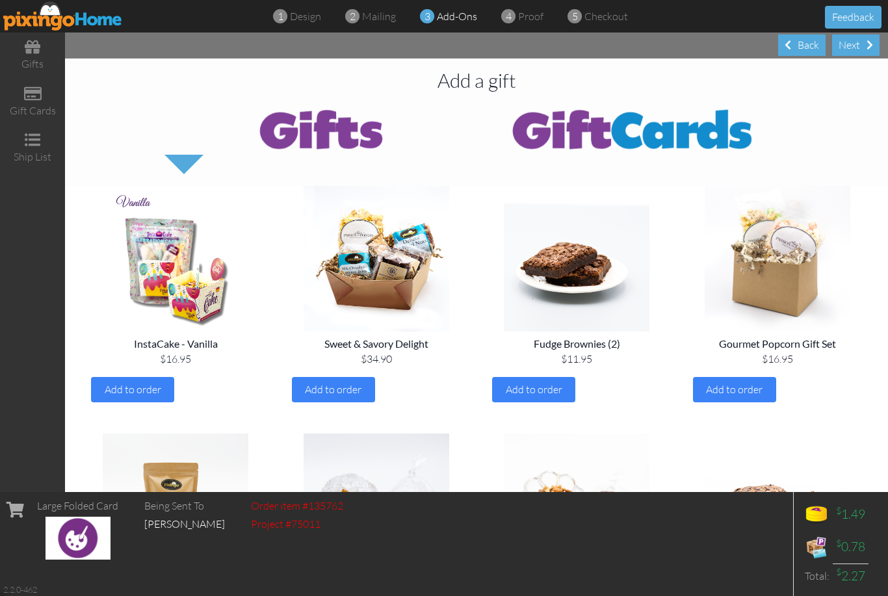
click at [112, 24] on img at bounding box center [63, 15] width 120 height 29
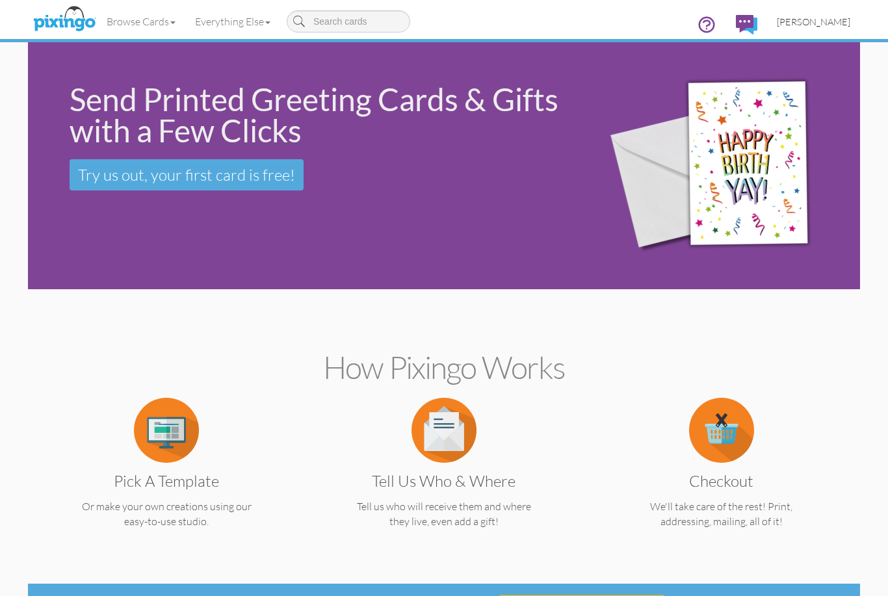
click at [797, 25] on span "[PERSON_NAME]" at bounding box center [813, 21] width 73 height 11
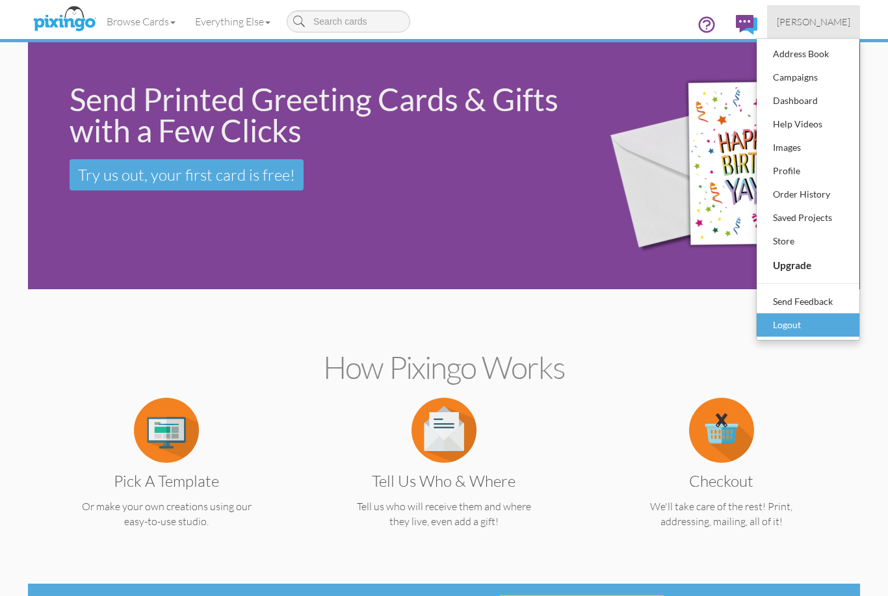
click at [811, 324] on div "Logout" at bounding box center [808, 325] width 77 height 20
